Goal: Information Seeking & Learning: Learn about a topic

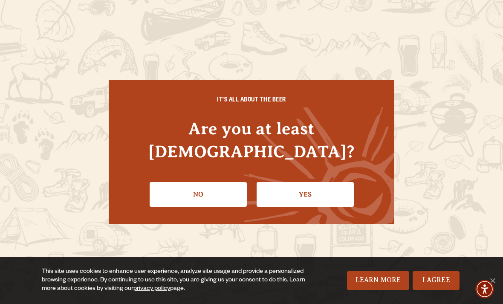
click at [299, 184] on link "Yes" at bounding box center [304, 194] width 97 height 25
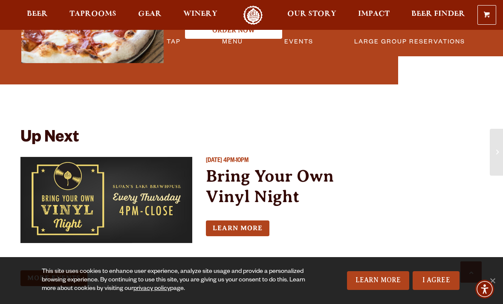
scroll to position [639, 0]
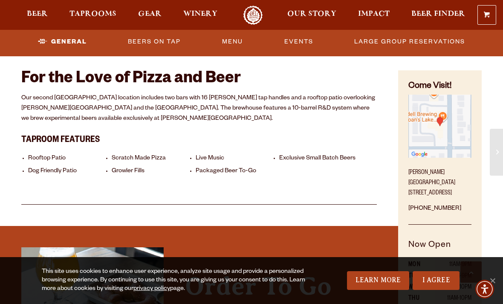
scroll to position [293, 0]
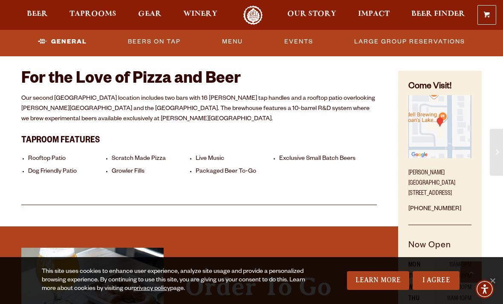
click at [153, 43] on link "Beers On Tap" at bounding box center [154, 42] width 60 height 20
click at [156, 40] on link "Beers On Tap" at bounding box center [147, 42] width 75 height 20
click at [153, 40] on link "Beers On Tap" at bounding box center [147, 42] width 75 height 20
click at [149, 44] on link "Beers On Tap" at bounding box center [147, 42] width 75 height 20
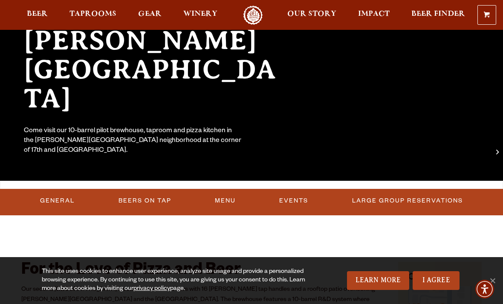
scroll to position [101, 0]
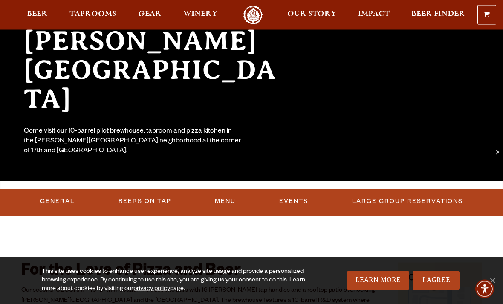
click at [156, 201] on link "Beers On Tap" at bounding box center [145, 202] width 60 height 20
click at [118, 199] on link "Beers On Tap" at bounding box center [147, 201] width 75 height 20
click at [151, 205] on link "Beers On Tap" at bounding box center [147, 201] width 75 height 20
click at [156, 206] on link "Beers On Tap" at bounding box center [147, 201] width 75 height 20
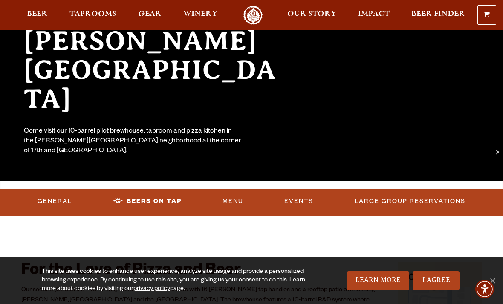
click at [41, 12] on span "Beer" at bounding box center [37, 14] width 21 height 7
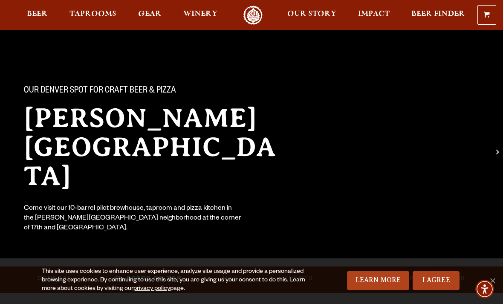
scroll to position [0, 0]
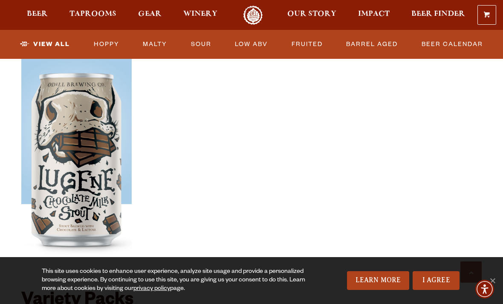
scroll to position [1509, 0]
